Goal: Complete application form

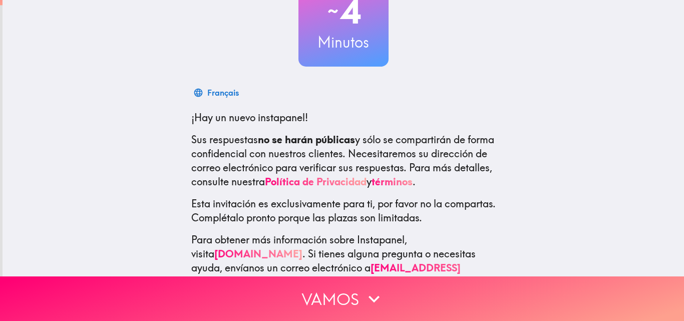
scroll to position [100, 0]
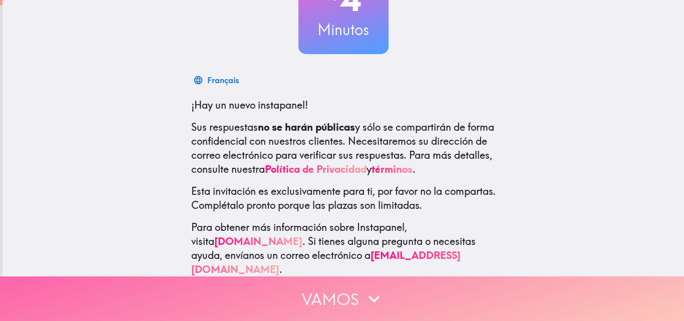
click at [363, 288] on icon "button" at bounding box center [374, 299] width 22 height 22
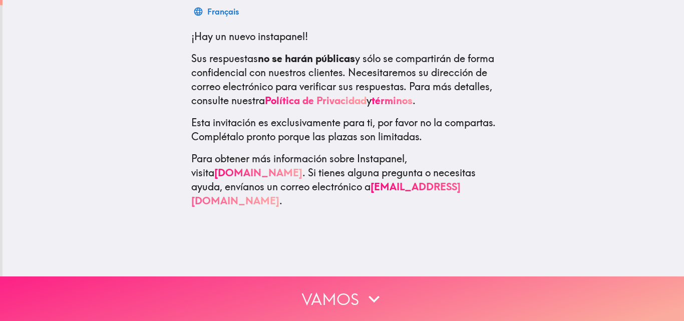
scroll to position [0, 0]
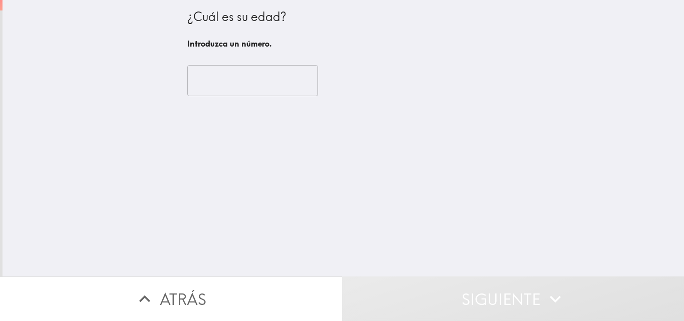
click at [241, 84] on input "number" at bounding box center [252, 80] width 131 height 31
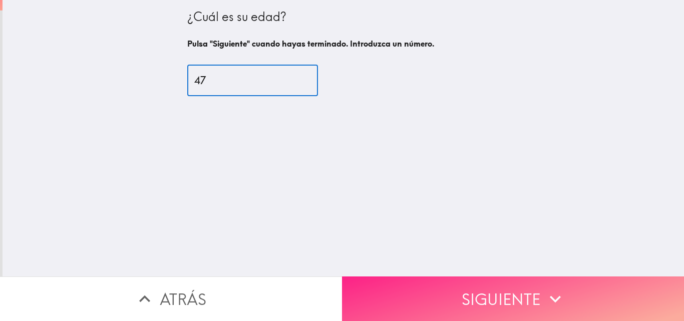
type input "47"
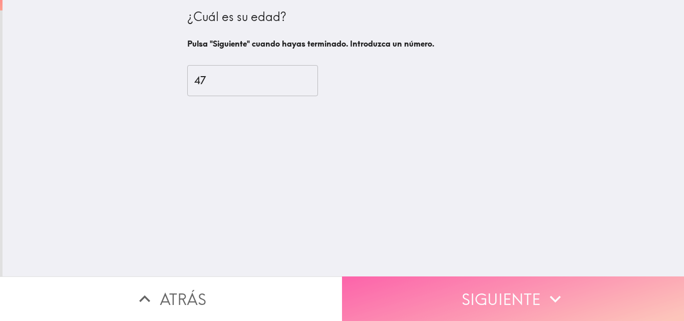
click at [468, 305] on button "Siguiente" at bounding box center [513, 298] width 342 height 45
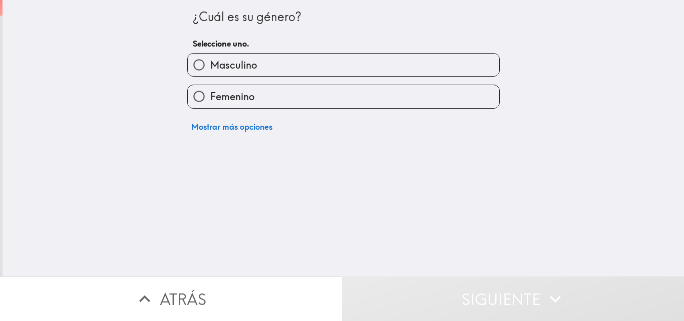
click at [334, 88] on label "Femenino" at bounding box center [343, 96] width 311 height 23
click at [210, 88] on input "Femenino" at bounding box center [199, 96] width 23 height 23
radio input "true"
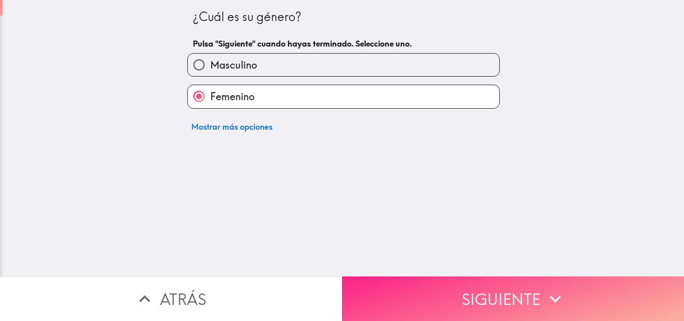
click at [492, 288] on button "Siguiente" at bounding box center [513, 298] width 342 height 45
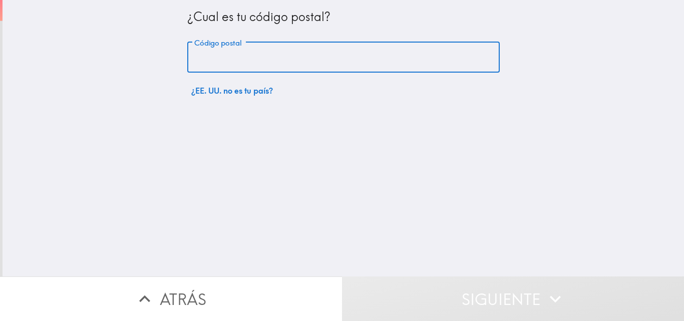
drag, startPoint x: 315, startPoint y: 56, endPoint x: 321, endPoint y: 65, distance: 10.4
click at [316, 57] on input "Código postal" at bounding box center [343, 57] width 312 height 31
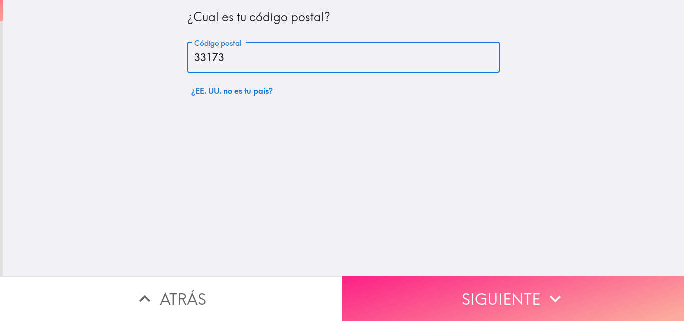
type input "33173"
click at [411, 284] on button "Siguiente" at bounding box center [513, 298] width 342 height 45
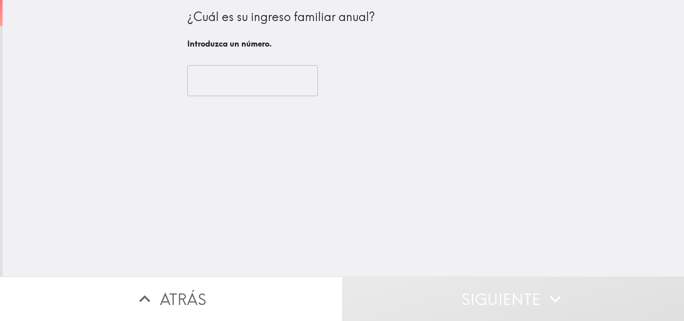
click at [193, 79] on input "number" at bounding box center [252, 80] width 131 height 31
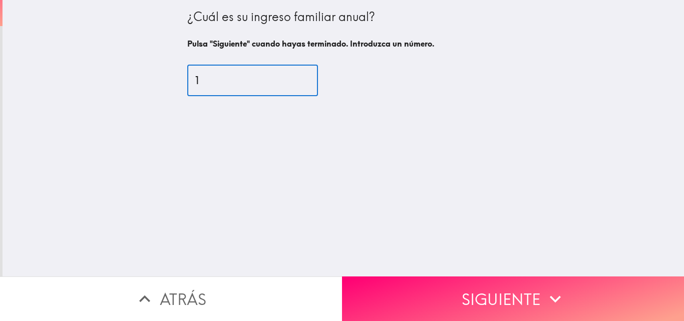
click at [288, 76] on input "1" at bounding box center [252, 80] width 131 height 31
drag, startPoint x: 203, startPoint y: 76, endPoint x: 180, endPoint y: 79, distance: 23.2
click at [187, 79] on input "1" at bounding box center [252, 80] width 131 height 31
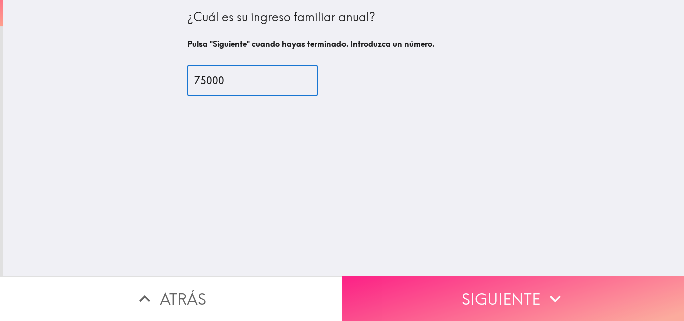
type input "75000"
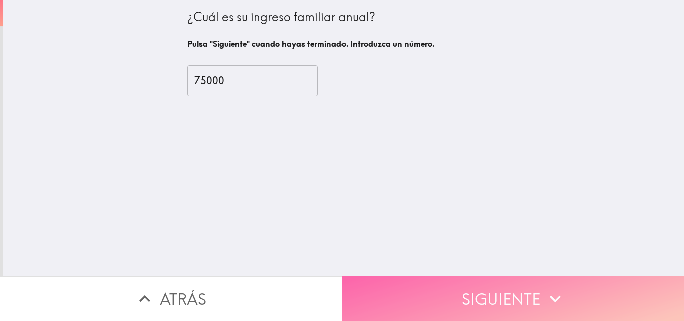
click at [418, 284] on button "Siguiente" at bounding box center [513, 298] width 342 height 45
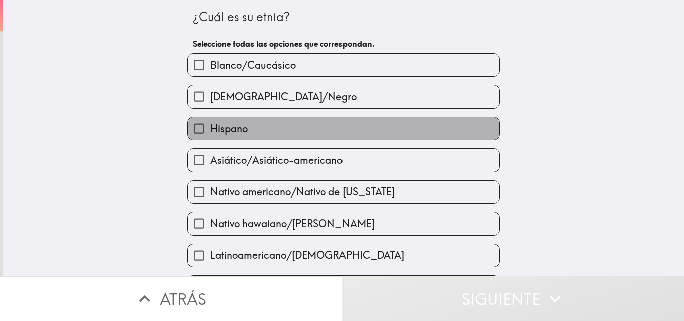
click at [344, 124] on label "Hispano" at bounding box center [343, 128] width 311 height 23
click at [210, 124] on input "Hispano" at bounding box center [199, 128] width 23 height 23
checkbox input "true"
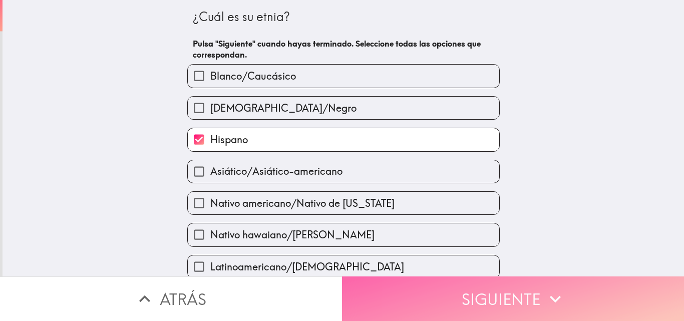
click at [434, 283] on button "Siguiente" at bounding box center [513, 298] width 342 height 45
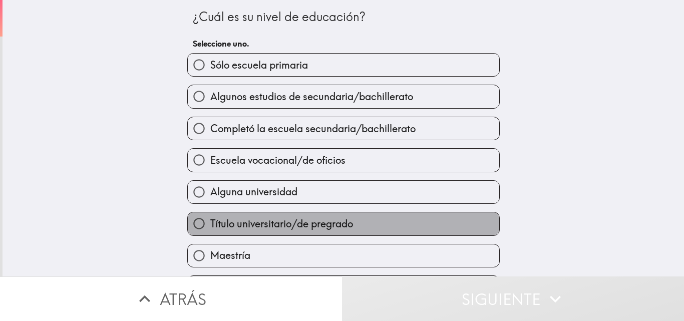
click at [358, 220] on label "Título universitario/de pregrado" at bounding box center [343, 223] width 311 height 23
click at [210, 220] on input "Título universitario/de pregrado" at bounding box center [199, 223] width 23 height 23
radio input "true"
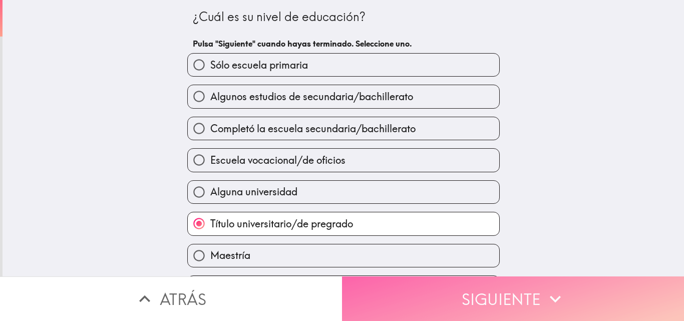
click at [449, 284] on button "Siguiente" at bounding box center [513, 298] width 342 height 45
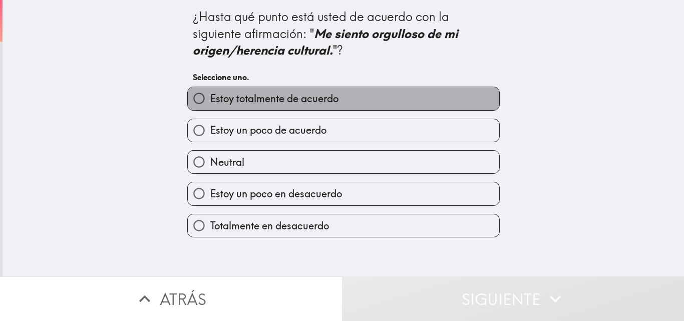
click at [356, 101] on label "Estoy totalmente de acuerdo" at bounding box center [343, 98] width 311 height 23
click at [210, 101] on input "Estoy totalmente de acuerdo" at bounding box center [199, 98] width 23 height 23
radio input "true"
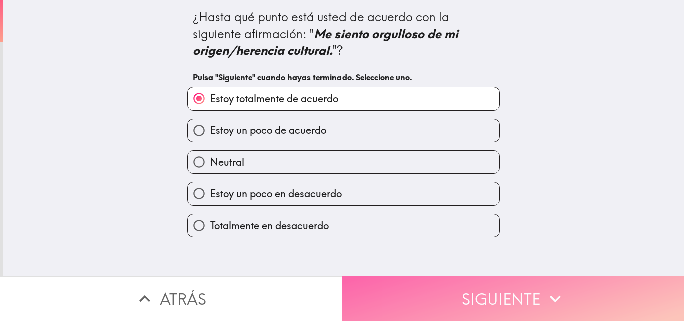
click at [393, 295] on button "Siguiente" at bounding box center [513, 298] width 342 height 45
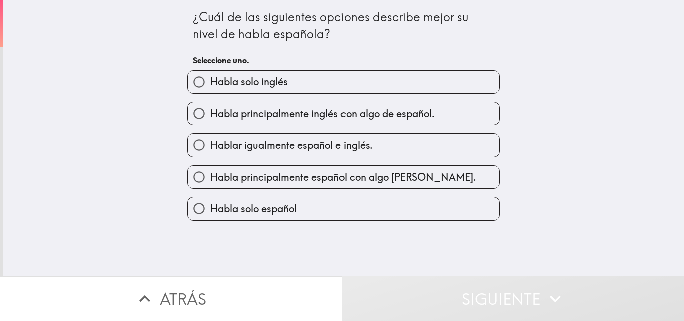
click at [373, 182] on span "Habla principalmente español con algo [PERSON_NAME]." at bounding box center [343, 177] width 266 height 14
click at [210, 182] on input "Habla principalmente español con algo [PERSON_NAME]." at bounding box center [199, 177] width 23 height 23
radio input "true"
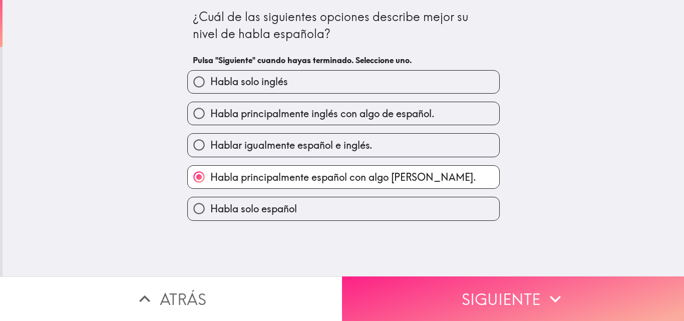
click at [441, 288] on button "Siguiente" at bounding box center [513, 298] width 342 height 45
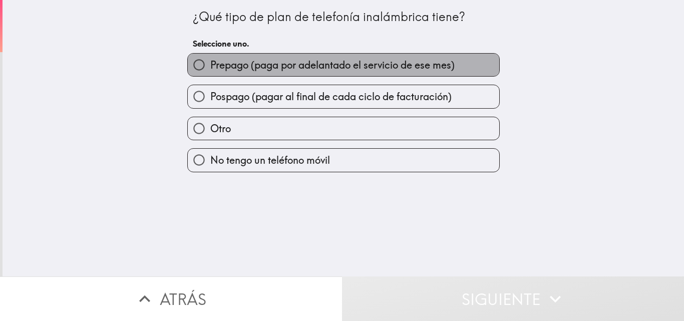
click at [382, 66] on span "Prepago (paga por adelantado el servicio de ese mes)" at bounding box center [332, 65] width 244 height 14
click at [210, 66] on input "Prepago (paga por adelantado el servicio de ese mes)" at bounding box center [199, 65] width 23 height 23
radio input "true"
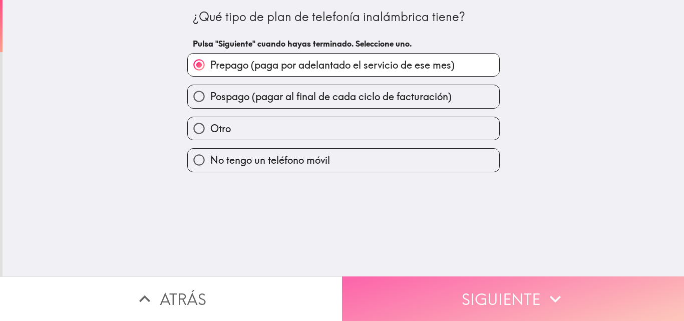
click at [445, 286] on button "Siguiente" at bounding box center [513, 298] width 342 height 45
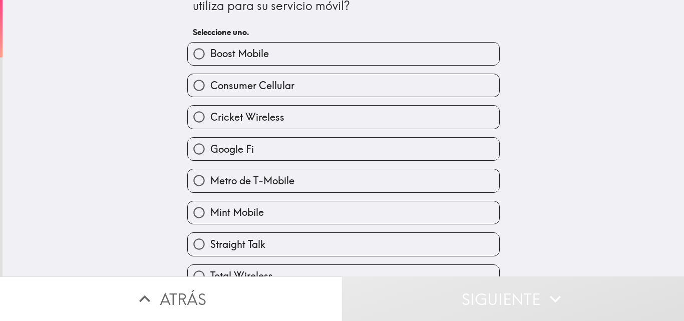
scroll to position [50, 0]
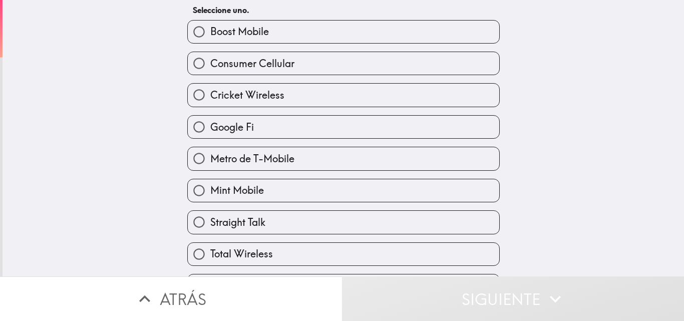
click at [338, 158] on label "Metro de T-Mobile" at bounding box center [343, 158] width 311 height 23
click at [210, 158] on input "Metro de T-Mobile" at bounding box center [199, 158] width 23 height 23
radio input "true"
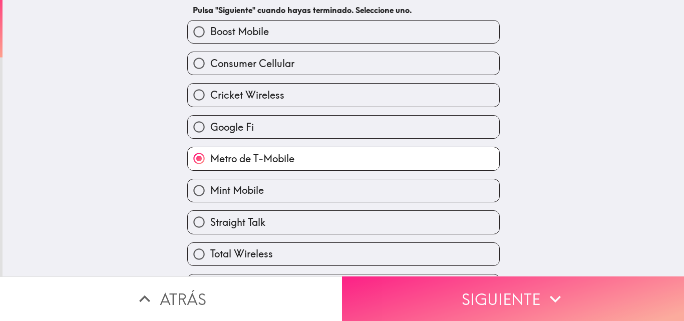
click at [423, 294] on button "Siguiente" at bounding box center [513, 298] width 342 height 45
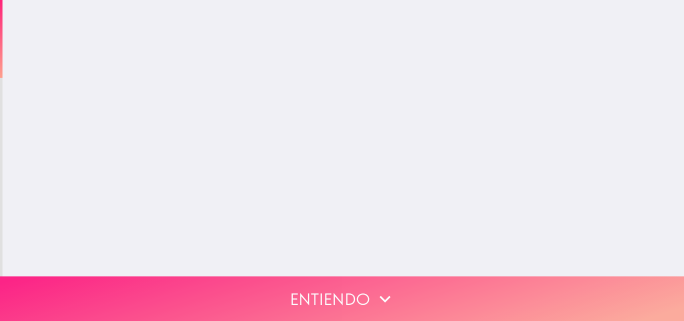
scroll to position [0, 0]
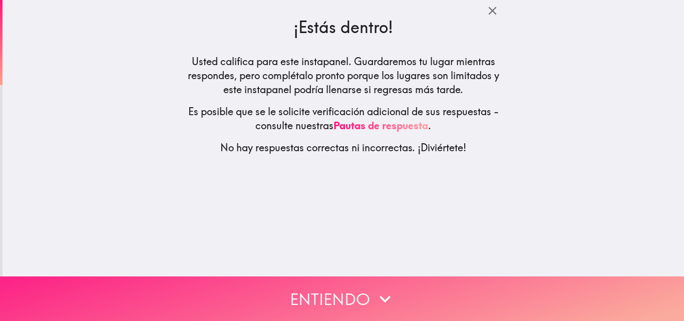
click at [414, 291] on button "Entiendo" at bounding box center [342, 298] width 684 height 45
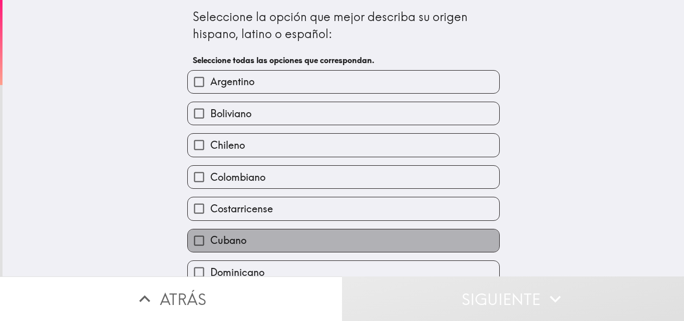
click at [258, 234] on label "Cubano" at bounding box center [343, 240] width 311 height 23
click at [210, 234] on input "Cubano" at bounding box center [199, 240] width 23 height 23
checkbox input "true"
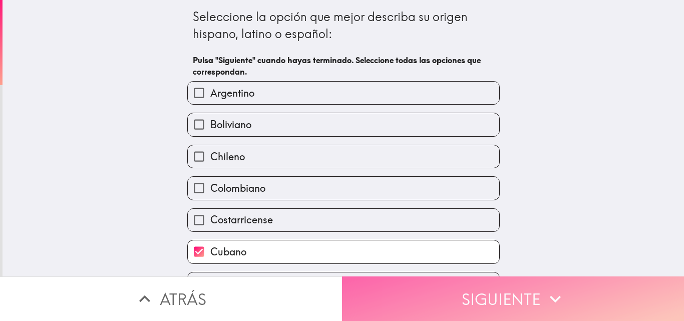
click at [481, 294] on button "Siguiente" at bounding box center [513, 298] width 342 height 45
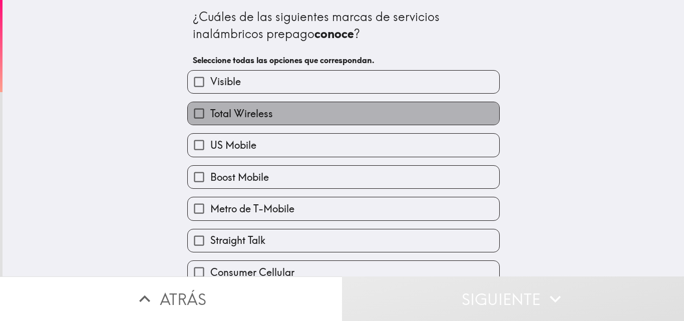
click at [308, 115] on label "Total Wireless" at bounding box center [343, 113] width 311 height 23
click at [210, 115] on input "Total Wireless" at bounding box center [199, 113] width 23 height 23
checkbox input "true"
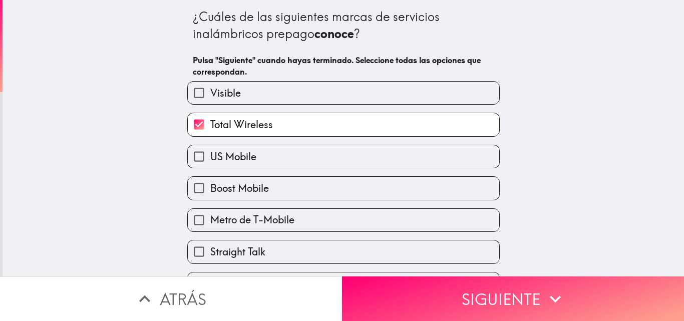
click at [294, 218] on label "Metro de T-Mobile" at bounding box center [343, 220] width 311 height 23
click at [210, 218] on input "Metro de T-Mobile" at bounding box center [199, 220] width 23 height 23
checkbox input "true"
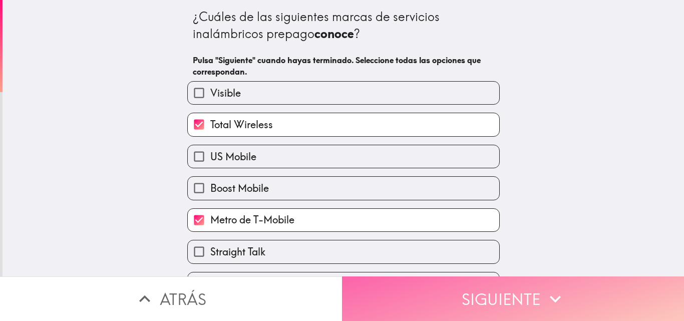
click at [454, 292] on button "Siguiente" at bounding box center [513, 298] width 342 height 45
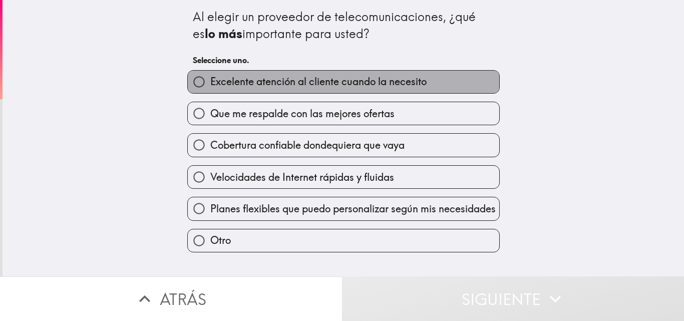
click at [434, 83] on label "Excelente atención al cliente cuando la necesito" at bounding box center [343, 82] width 311 height 23
click at [210, 83] on input "Excelente atención al cliente cuando la necesito" at bounding box center [199, 82] width 23 height 23
radio input "true"
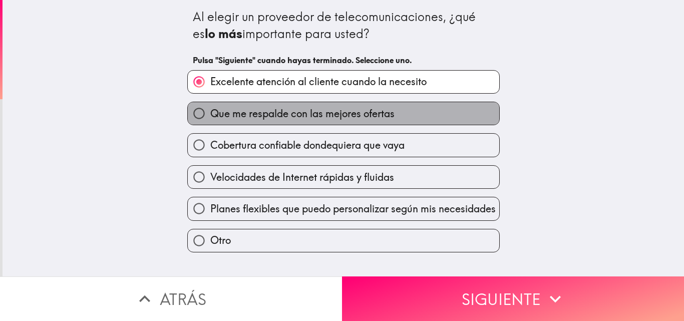
click at [411, 118] on label "Que me respalde con las mejores ofertas" at bounding box center [343, 113] width 311 height 23
click at [210, 118] on input "Que me respalde con las mejores ofertas" at bounding box center [199, 113] width 23 height 23
radio input "true"
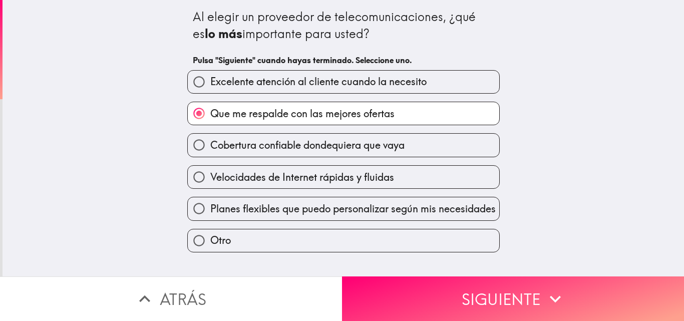
click at [388, 176] on span "Velocidades de Internet rápidas y fluidas" at bounding box center [302, 177] width 184 height 14
click at [210, 176] on input "Velocidades de Internet rápidas y fluidas" at bounding box center [199, 177] width 23 height 23
radio input "true"
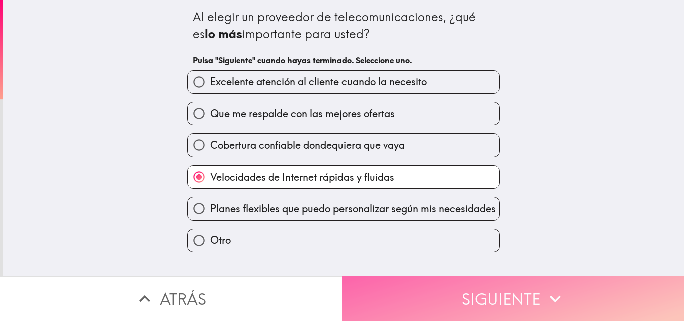
click at [423, 282] on button "Siguiente" at bounding box center [513, 298] width 342 height 45
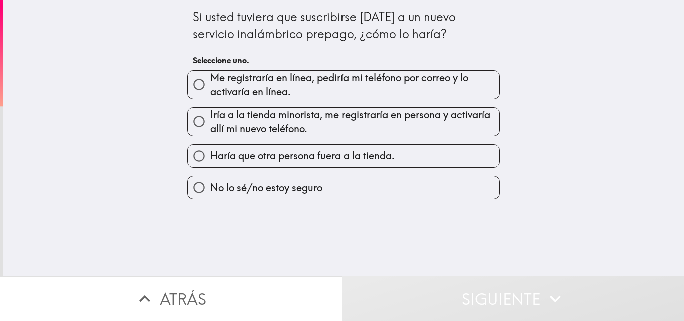
click at [314, 186] on span "No lo sé/no estoy seguro" at bounding box center [266, 188] width 112 height 14
click at [210, 186] on input "No lo sé/no estoy seguro" at bounding box center [199, 187] width 23 height 23
radio input "true"
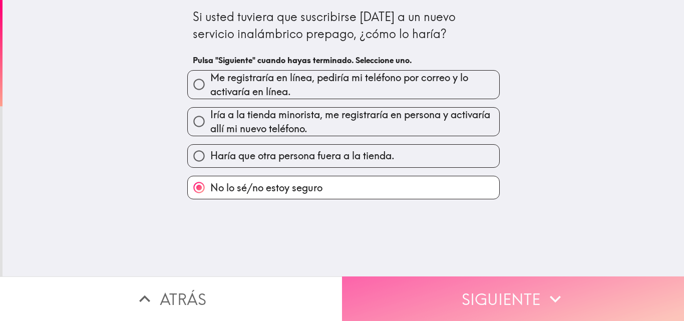
click at [428, 283] on button "Siguiente" at bounding box center [513, 298] width 342 height 45
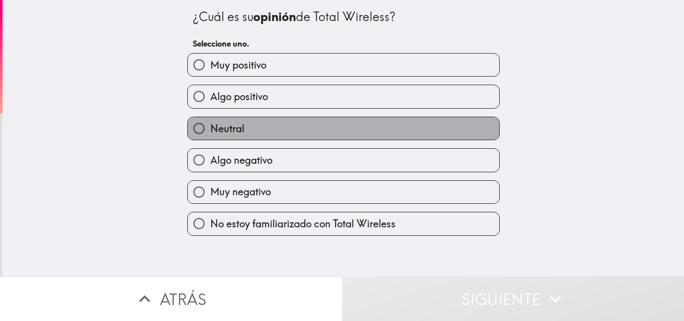
click at [313, 131] on label "Neutral" at bounding box center [343, 128] width 311 height 23
click at [210, 131] on input "Neutral" at bounding box center [199, 128] width 23 height 23
radio input "true"
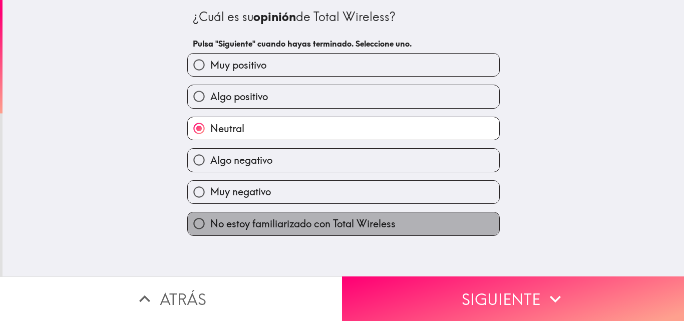
click at [283, 225] on span "No estoy familiarizado con Total Wireless" at bounding box center [302, 224] width 185 height 14
click at [210, 225] on input "No estoy familiarizado con Total Wireless" at bounding box center [199, 223] width 23 height 23
radio input "true"
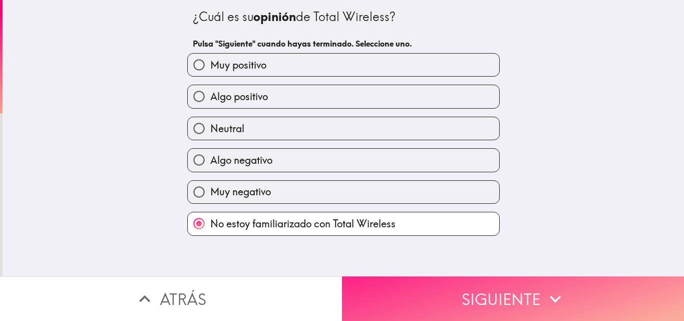
click at [443, 282] on button "Siguiente" at bounding box center [513, 298] width 342 height 45
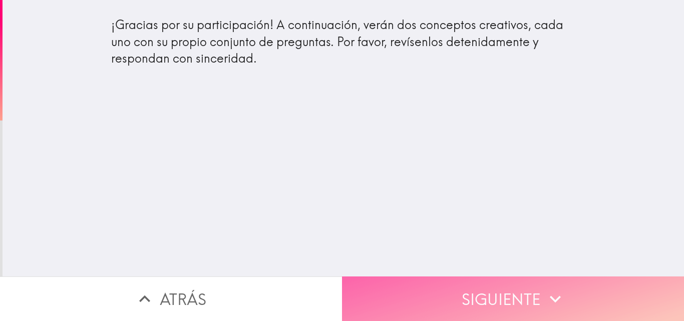
click at [403, 288] on button "Siguiente" at bounding box center [513, 298] width 342 height 45
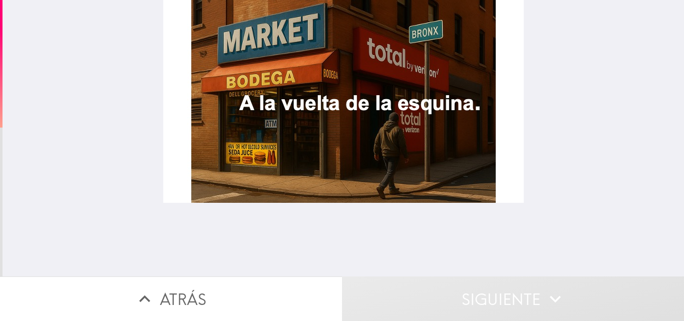
click at [383, 160] on div at bounding box center [343, 101] width 360 height 203
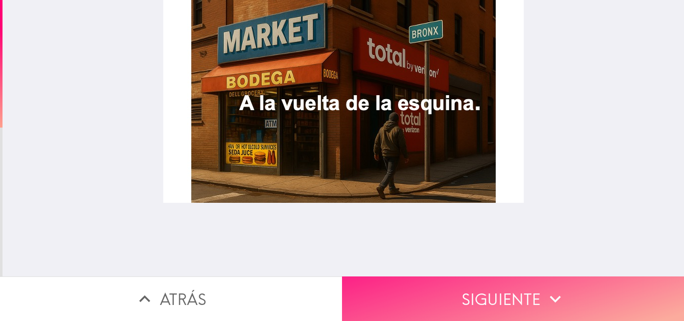
click at [440, 300] on button "Siguiente" at bounding box center [513, 298] width 342 height 45
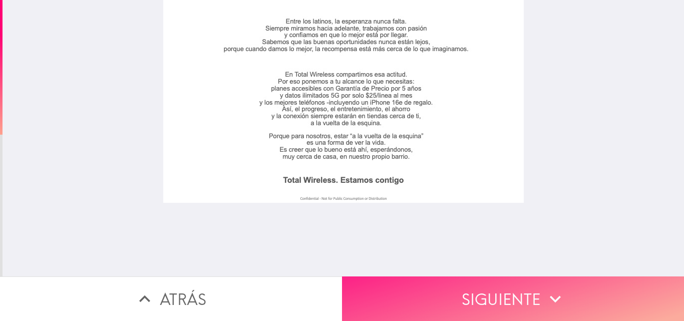
click at [441, 286] on button "Siguiente" at bounding box center [513, 298] width 342 height 45
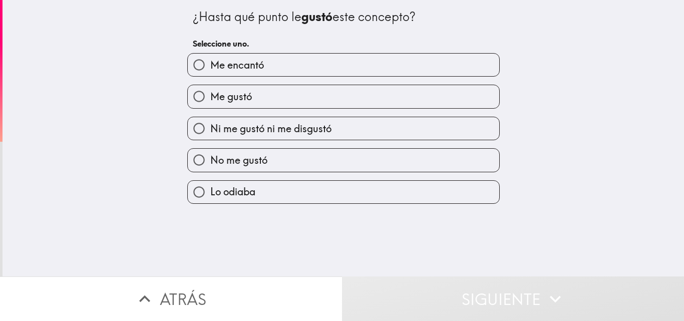
click at [339, 101] on label "Me gustó" at bounding box center [343, 96] width 311 height 23
click at [210, 101] on input "Me gustó" at bounding box center [199, 96] width 23 height 23
radio input "true"
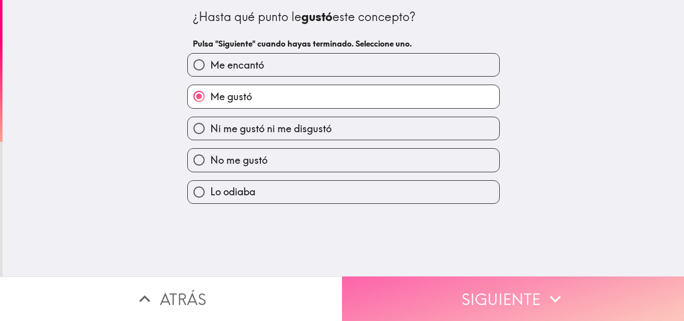
click at [387, 293] on button "Siguiente" at bounding box center [513, 298] width 342 height 45
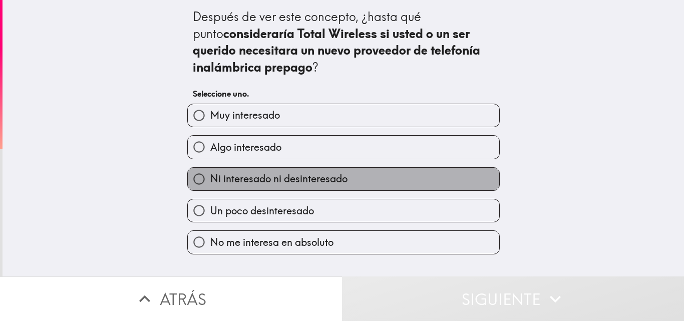
click at [340, 176] on span "Ni interesado ni desinteresado" at bounding box center [278, 179] width 137 height 14
click at [210, 176] on input "Ni interesado ni desinteresado" at bounding box center [199, 179] width 23 height 23
radio input "true"
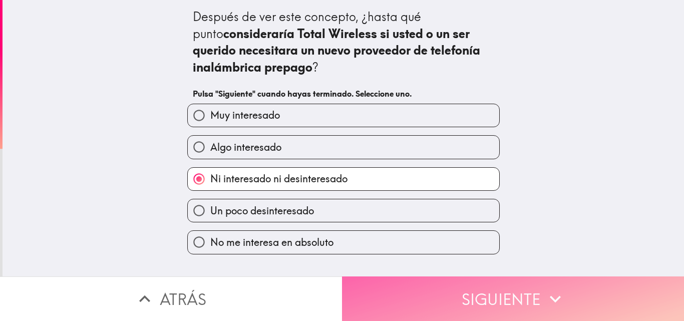
click at [440, 289] on button "Siguiente" at bounding box center [513, 298] width 342 height 45
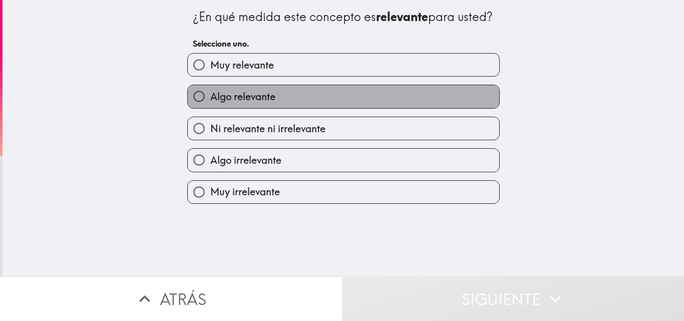
click at [345, 108] on label "Algo relevante" at bounding box center [343, 96] width 311 height 23
click at [210, 108] on input "Algo relevante" at bounding box center [199, 96] width 23 height 23
radio input "true"
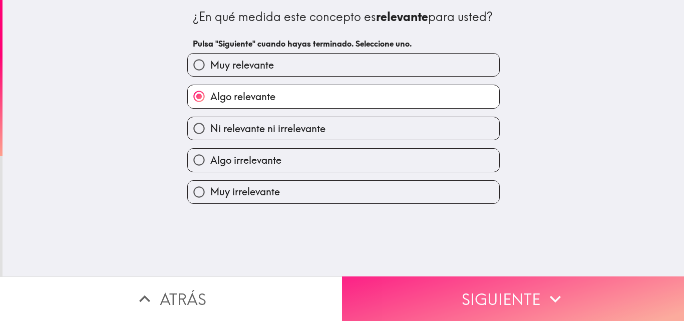
click at [428, 282] on button "Siguiente" at bounding box center [513, 298] width 342 height 45
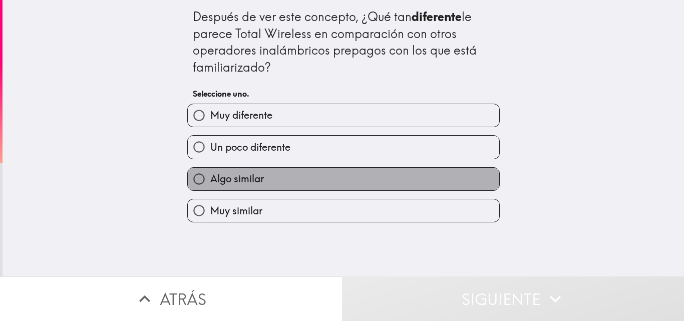
click at [329, 175] on label "Algo similar" at bounding box center [343, 179] width 311 height 23
click at [210, 175] on input "Algo similar" at bounding box center [199, 179] width 23 height 23
radio input "true"
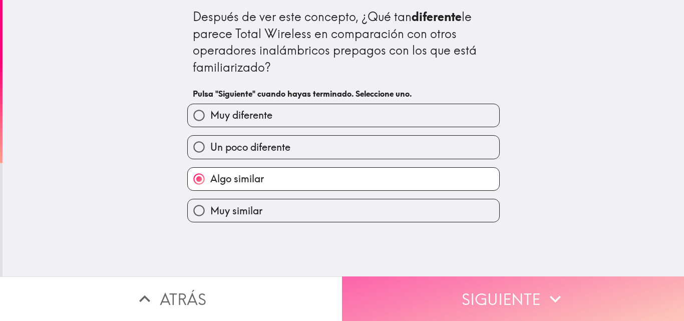
click at [455, 288] on button "Siguiente" at bounding box center [513, 298] width 342 height 45
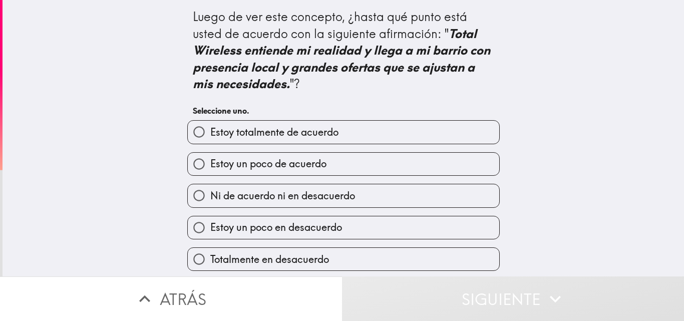
click at [385, 164] on label "Estoy un poco de acuerdo" at bounding box center [343, 164] width 311 height 23
click at [210, 164] on input "Estoy un poco de acuerdo" at bounding box center [199, 164] width 23 height 23
radio input "true"
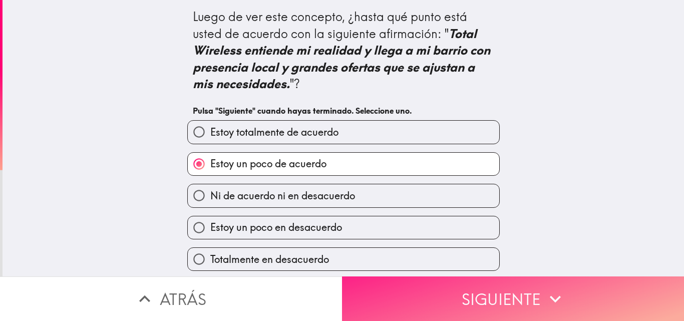
click at [455, 293] on button "Siguiente" at bounding box center [513, 298] width 342 height 45
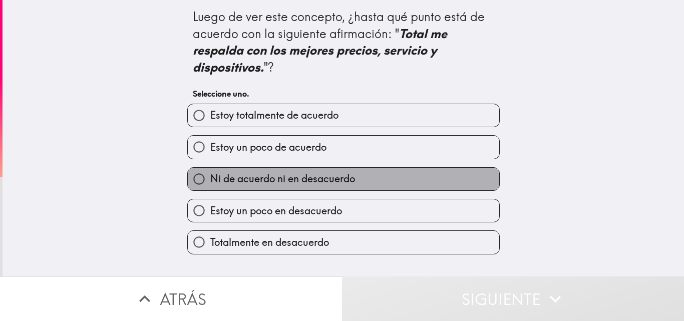
click at [403, 177] on label "Ni de acuerdo ni en desacuerdo" at bounding box center [343, 179] width 311 height 23
click at [210, 177] on input "Ni de acuerdo ni en desacuerdo" at bounding box center [199, 179] width 23 height 23
radio input "true"
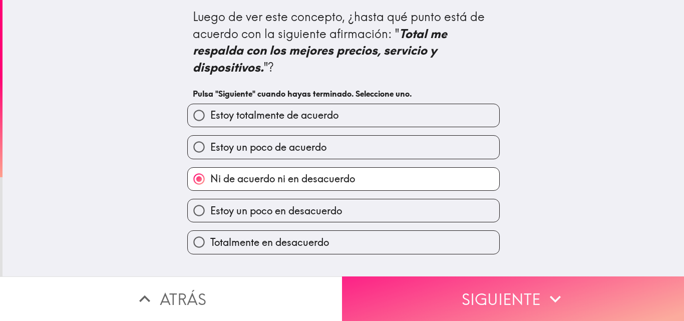
click at [435, 284] on button "Siguiente" at bounding box center [513, 298] width 342 height 45
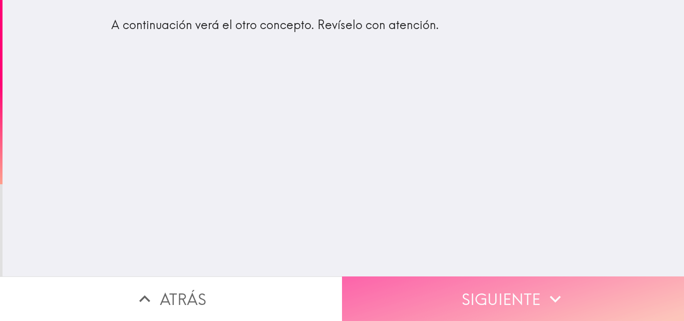
click at [423, 295] on button "Siguiente" at bounding box center [513, 298] width 342 height 45
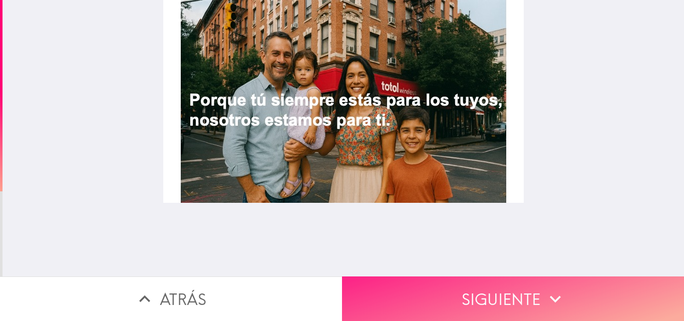
click at [470, 293] on button "Siguiente" at bounding box center [513, 298] width 342 height 45
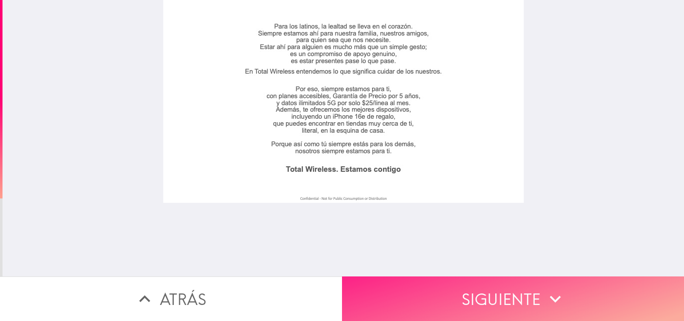
click at [470, 293] on button "Siguiente" at bounding box center [513, 298] width 342 height 45
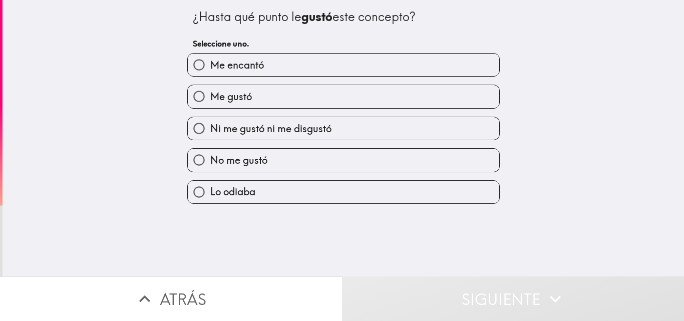
click at [411, 94] on label "Me gustó" at bounding box center [343, 96] width 311 height 23
click at [210, 94] on input "Me gustó" at bounding box center [199, 96] width 23 height 23
radio input "true"
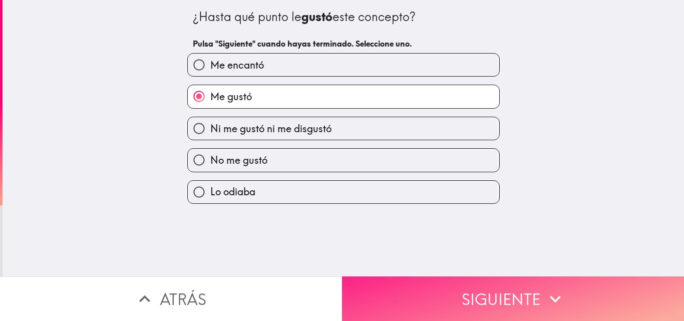
click at [425, 279] on button "Siguiente" at bounding box center [513, 298] width 342 height 45
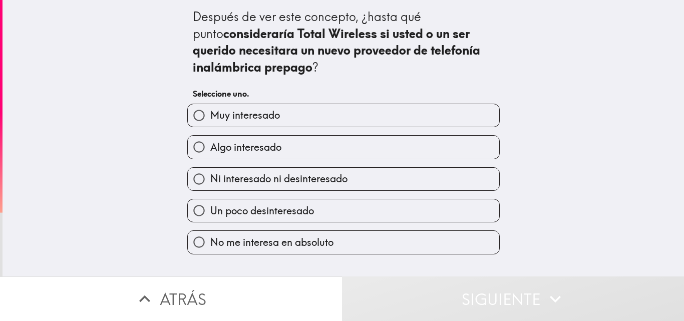
click at [415, 151] on label "Algo interesado" at bounding box center [343, 147] width 311 height 23
click at [210, 151] on input "Algo interesado" at bounding box center [199, 147] width 23 height 23
radio input "true"
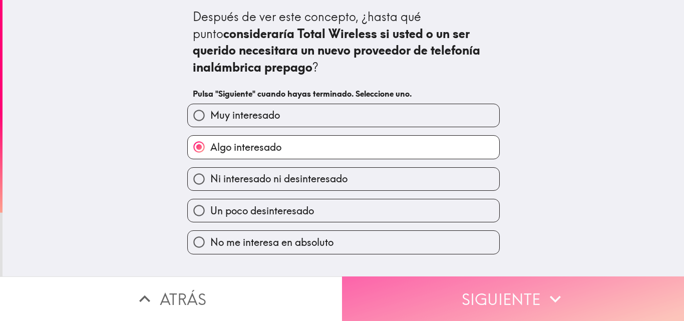
click at [459, 287] on button "Siguiente" at bounding box center [513, 298] width 342 height 45
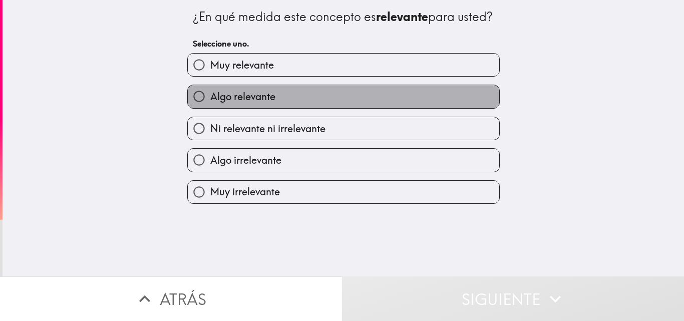
click at [417, 108] on label "Algo relevante" at bounding box center [343, 96] width 311 height 23
click at [210, 108] on input "Algo relevante" at bounding box center [199, 96] width 23 height 23
radio input "true"
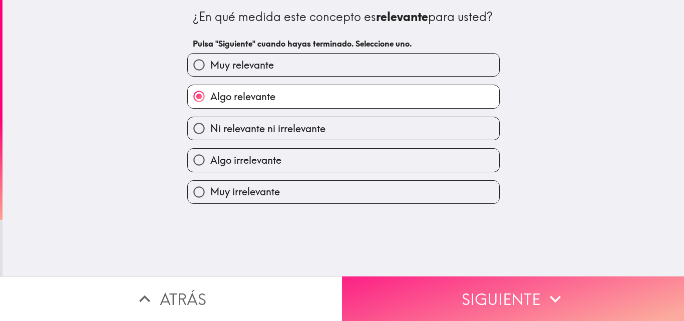
click at [446, 276] on button "Siguiente" at bounding box center [513, 298] width 342 height 45
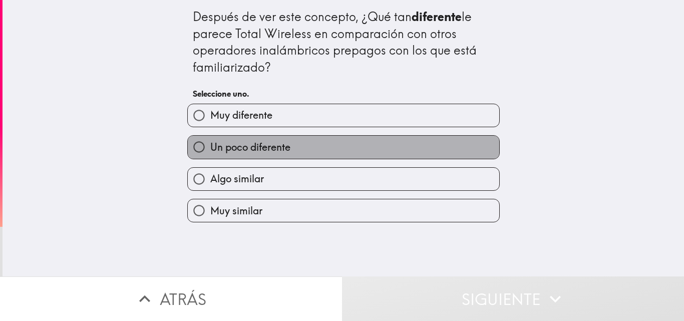
click at [345, 148] on label "Un poco diferente" at bounding box center [343, 147] width 311 height 23
click at [210, 148] on input "Un poco diferente" at bounding box center [199, 147] width 23 height 23
radio input "true"
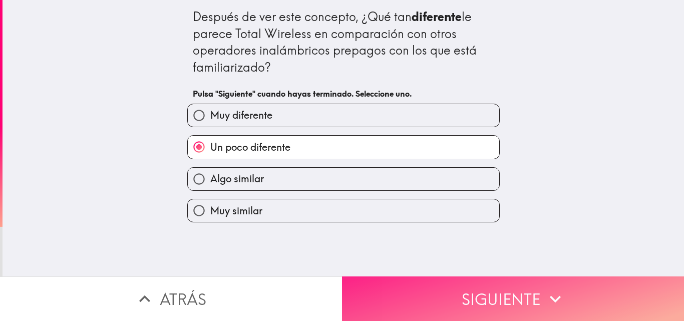
click at [416, 277] on button "Siguiente" at bounding box center [513, 298] width 342 height 45
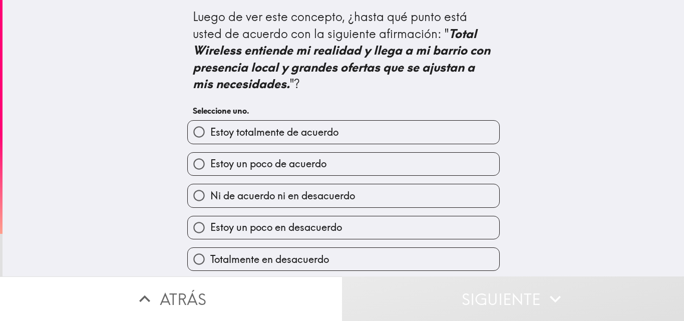
click at [380, 163] on label "Estoy un poco de acuerdo" at bounding box center [343, 164] width 311 height 23
click at [210, 163] on input "Estoy un poco de acuerdo" at bounding box center [199, 164] width 23 height 23
radio input "true"
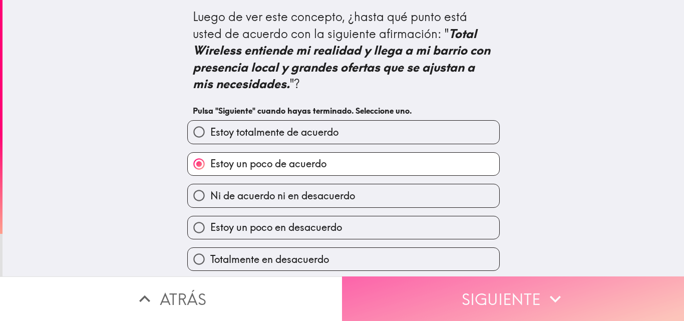
click at [446, 284] on button "Siguiente" at bounding box center [513, 298] width 342 height 45
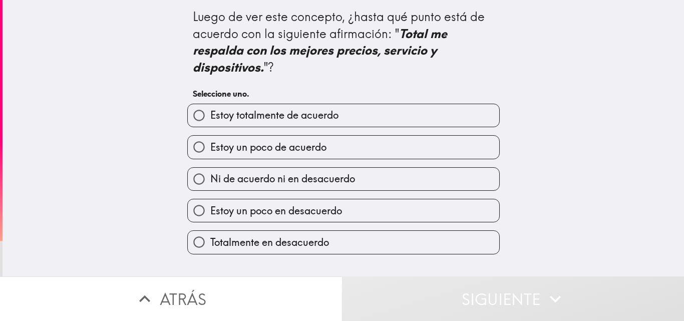
click at [403, 150] on label "Estoy un poco de acuerdo" at bounding box center [343, 147] width 311 height 23
click at [210, 150] on input "Estoy un poco de acuerdo" at bounding box center [199, 147] width 23 height 23
radio input "true"
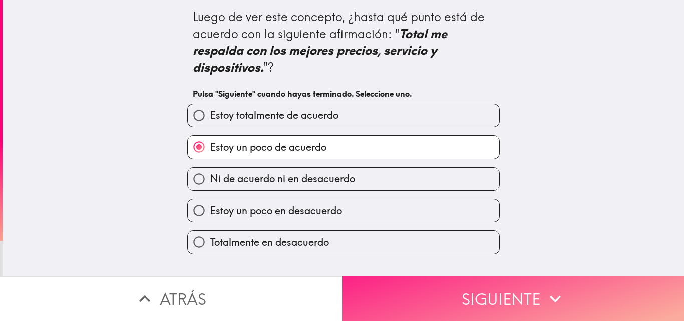
click at [415, 306] on button "Siguiente" at bounding box center [513, 298] width 342 height 45
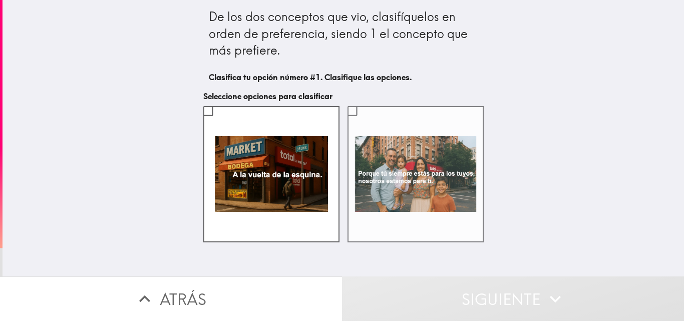
click at [434, 126] on label at bounding box center [415, 174] width 136 height 136
click at [363, 122] on input "checkbox" at bounding box center [352, 111] width 23 height 23
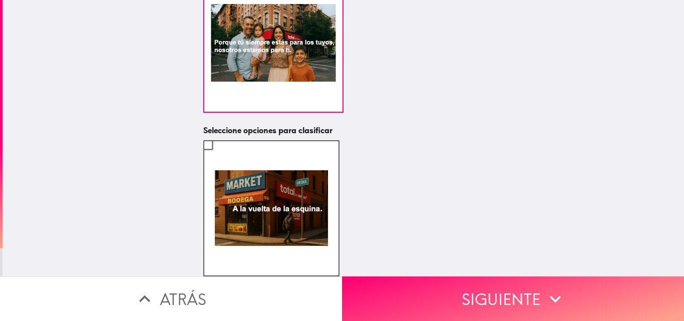
scroll to position [122, 0]
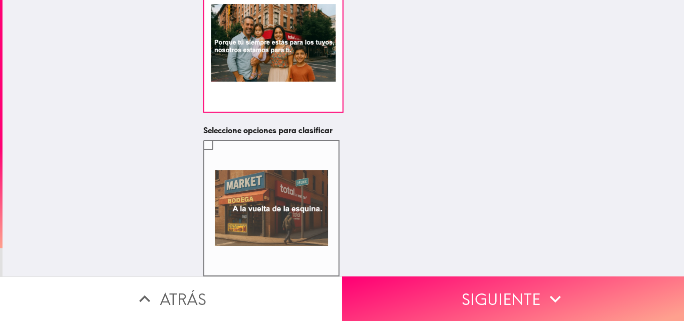
click at [212, 140] on label at bounding box center [271, 208] width 136 height 136
click at [212, 140] on input "checkbox" at bounding box center [208, 145] width 23 height 23
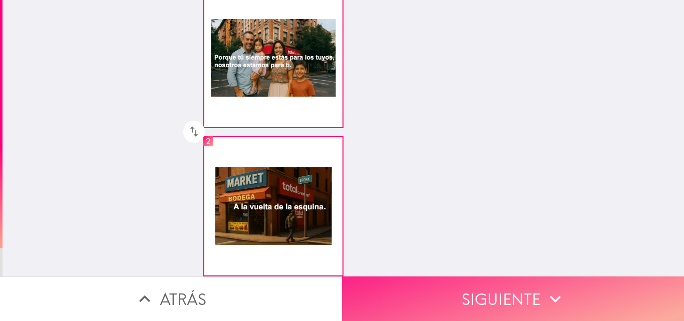
click at [460, 297] on button "Siguiente" at bounding box center [513, 298] width 342 height 45
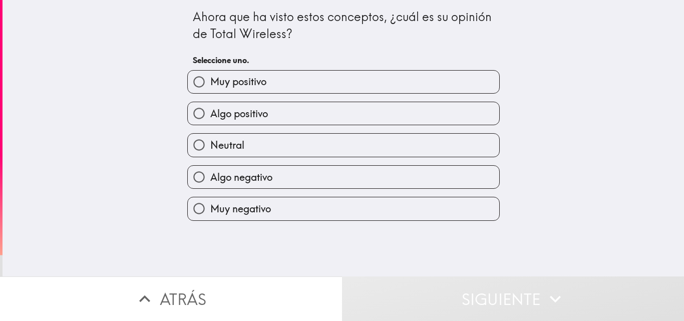
click at [370, 116] on label "Algo positivo" at bounding box center [343, 113] width 311 height 23
click at [210, 116] on input "Algo positivo" at bounding box center [199, 113] width 23 height 23
radio input "true"
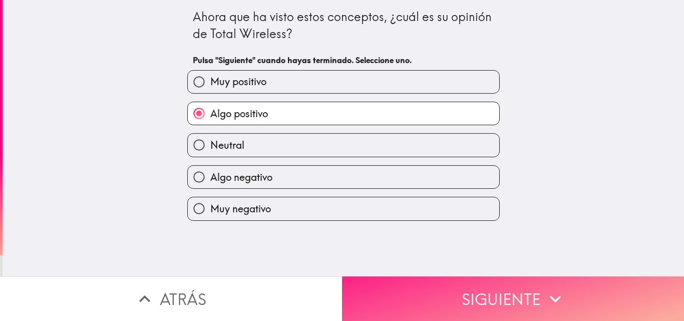
click at [432, 293] on button "Siguiente" at bounding box center [513, 298] width 342 height 45
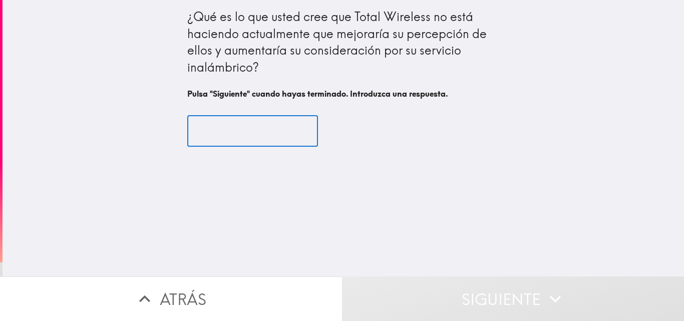
click at [247, 128] on input "text" at bounding box center [252, 131] width 131 height 31
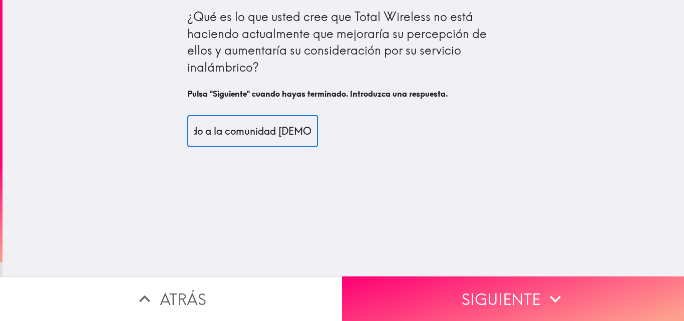
scroll to position [0, 131]
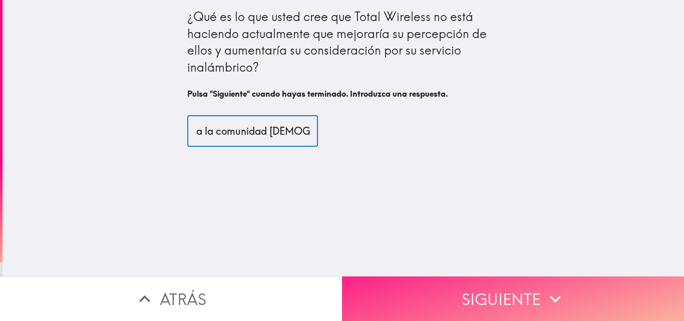
type input "va en buen camini apoyando a la comunidad [DEMOGRAPHIC_DATA]"
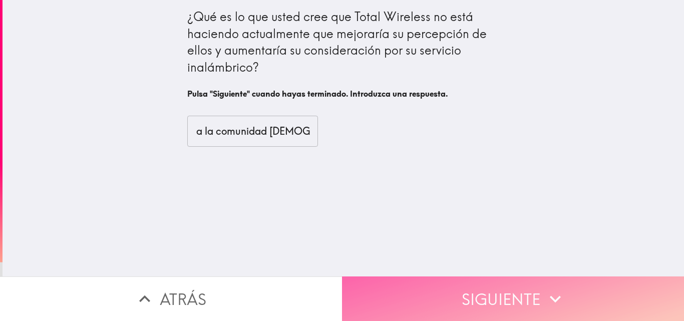
click at [430, 285] on button "Siguiente" at bounding box center [513, 298] width 342 height 45
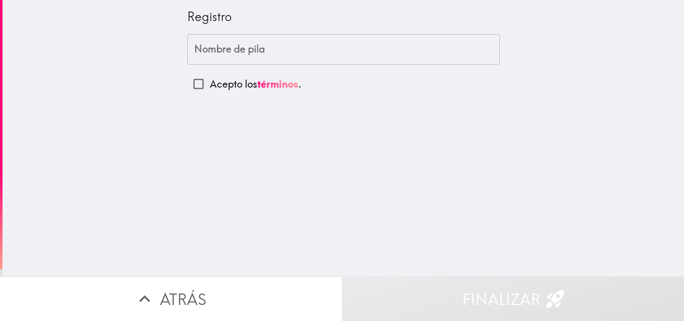
click at [317, 59] on input "Nombre de pila" at bounding box center [343, 49] width 312 height 31
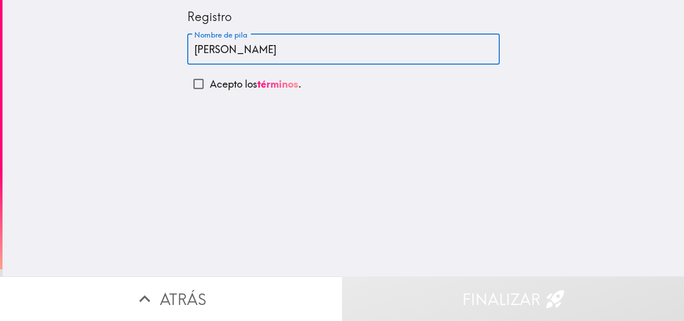
type input "[PERSON_NAME]"
click at [190, 83] on input "Acepto los términos ." at bounding box center [198, 84] width 23 height 23
checkbox input "true"
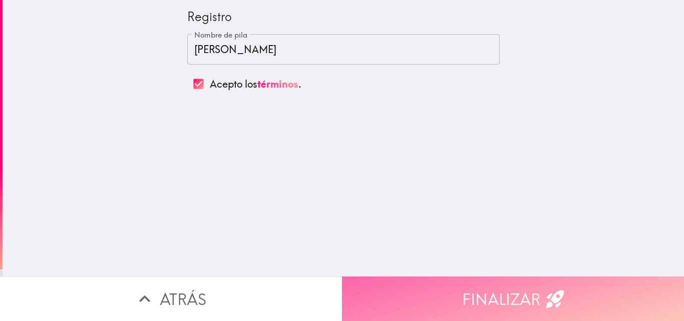
click at [439, 292] on button "Finalizar" at bounding box center [513, 298] width 342 height 45
